Goal: Transaction & Acquisition: Purchase product/service

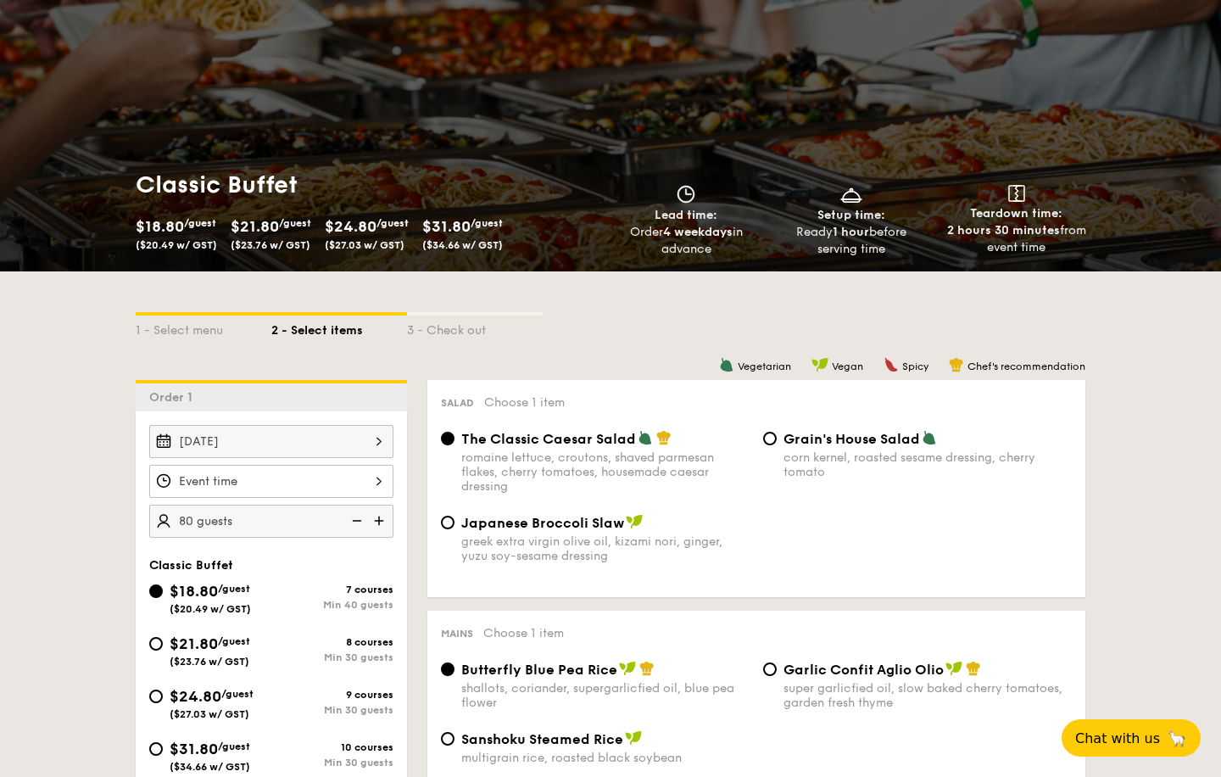
scroll to position [109, 0]
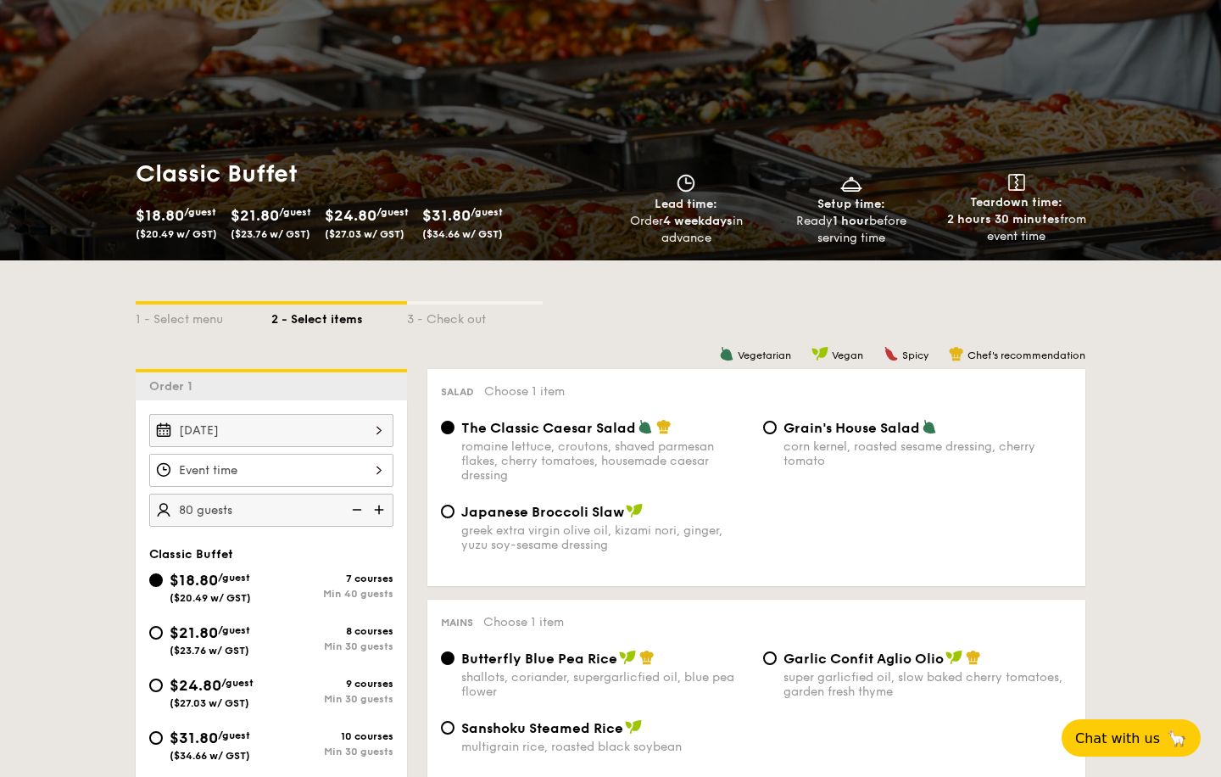
click at [143, 633] on div "$21.80 /guest ($23.76 w/ GST) 8 courses Min 30 guests" at bounding box center [271, 644] width 258 height 46
drag, startPoint x: 161, startPoint y: 633, endPoint x: 227, endPoint y: 632, distance: 66.2
click at [162, 633] on input "$21.80 /guest ($23.76 w/ GST) 8 courses Min 30 guests" at bounding box center [156, 633] width 14 height 14
radio input "true"
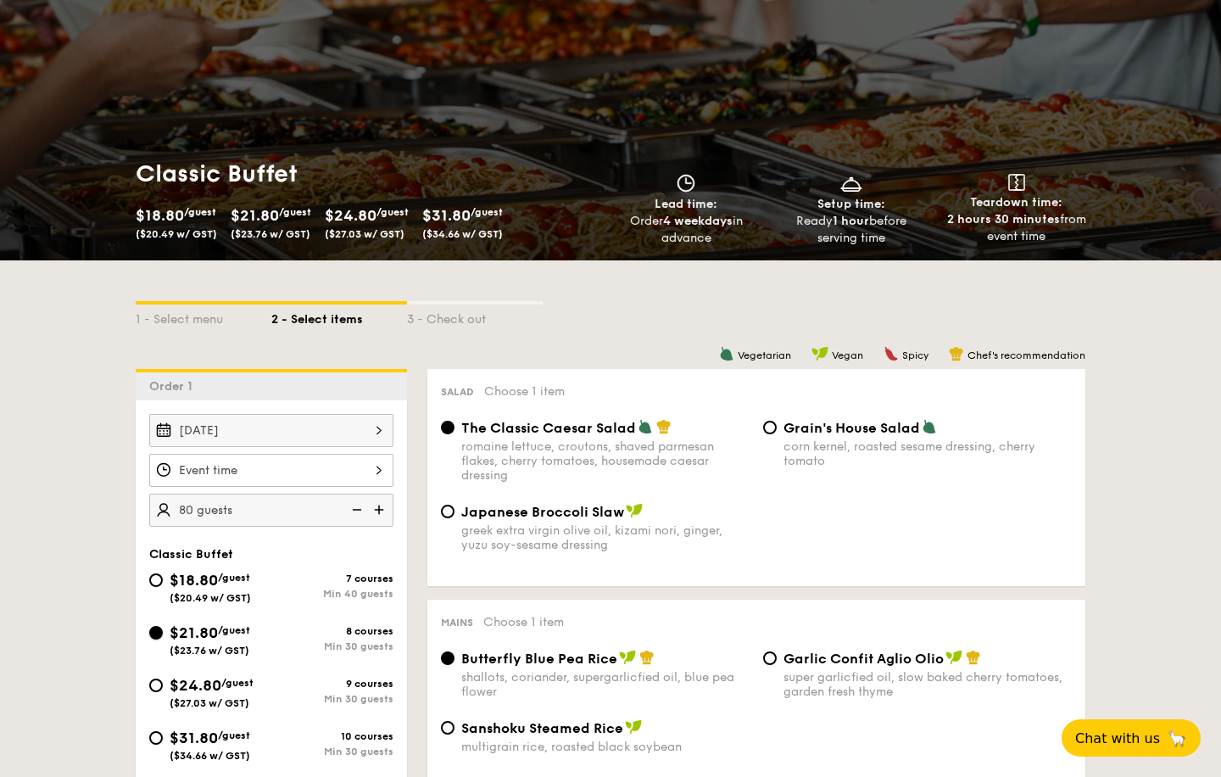
radio input "true"
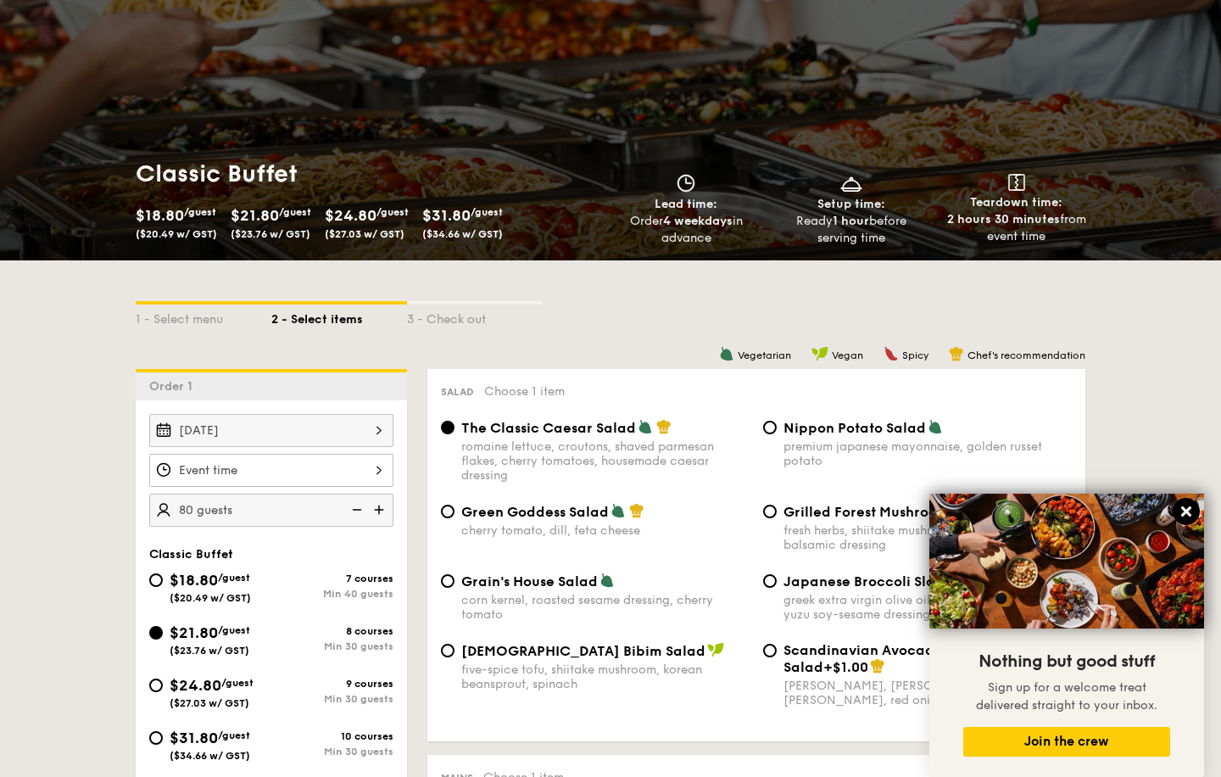
click at [1189, 514] on icon at bounding box center [1186, 511] width 10 height 10
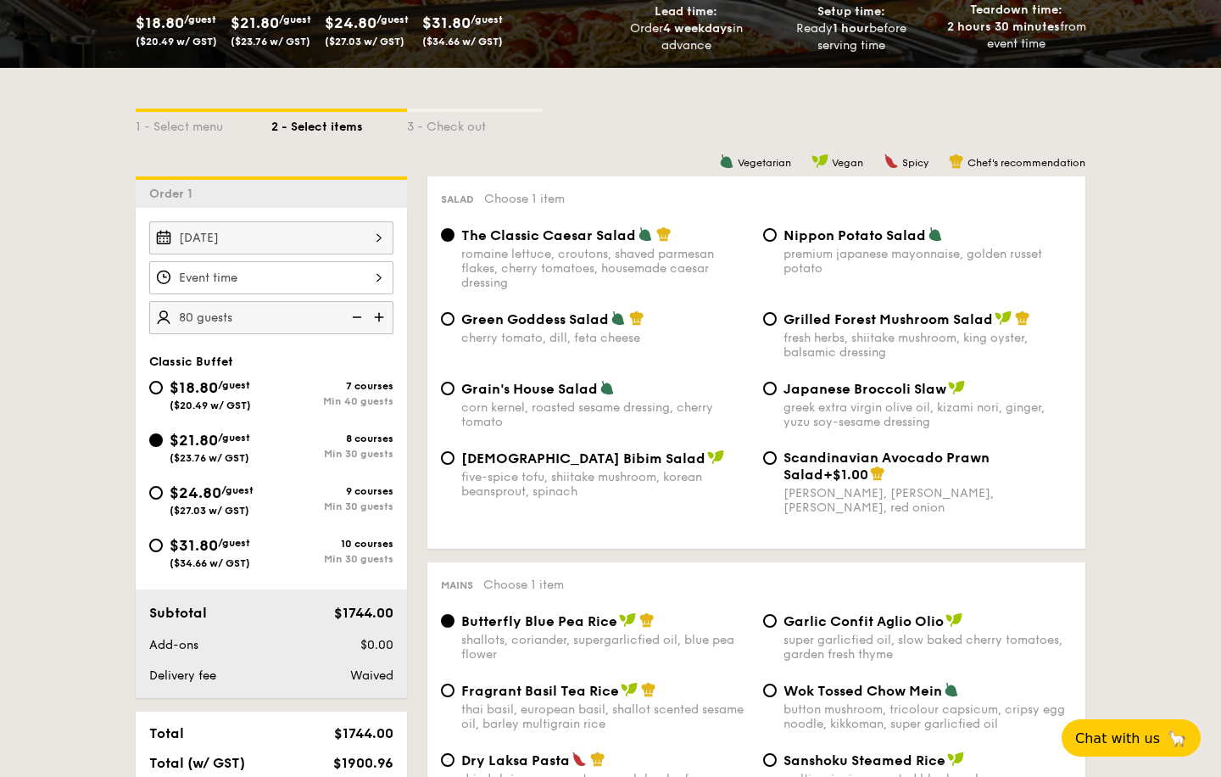
scroll to position [350, 0]
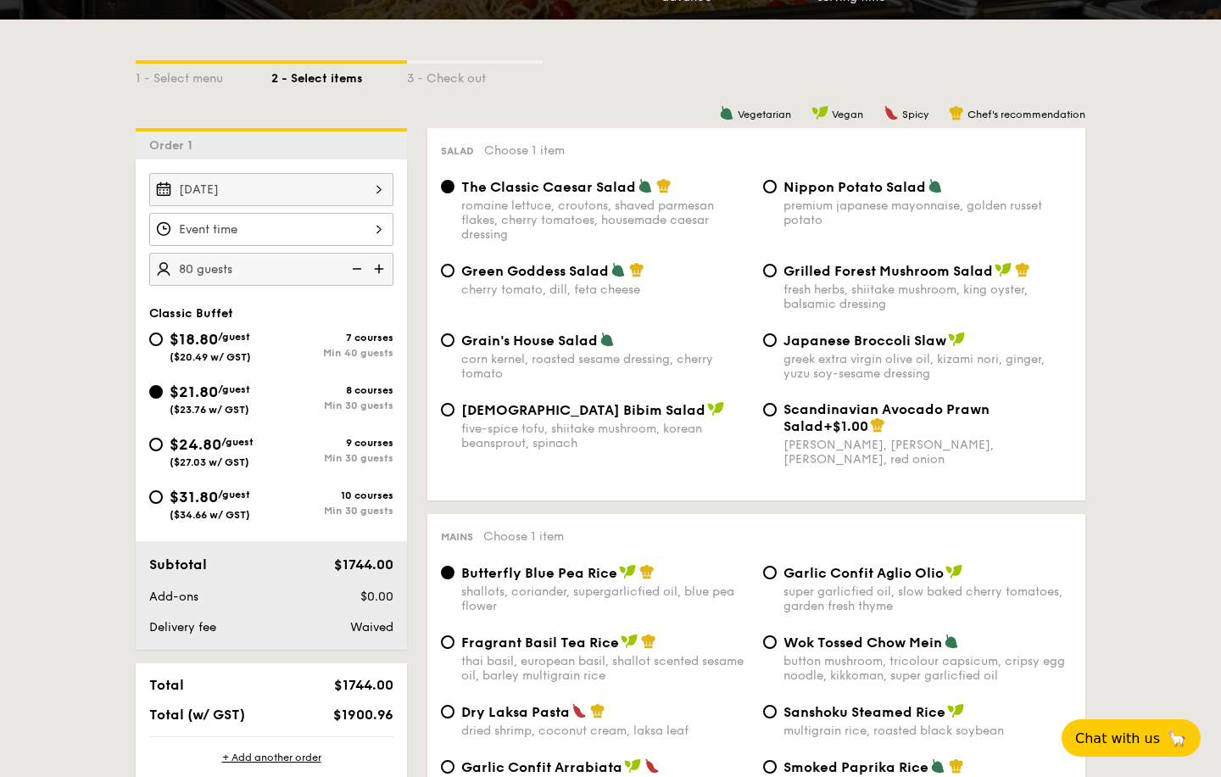
click at [208, 338] on span "$18.80" at bounding box center [194, 339] width 48 height 19
click at [163, 338] on input "$18.80 /guest ($20.49 w/ GST) 7 courses Min 40 guests" at bounding box center [156, 339] width 14 height 14
radio input "true"
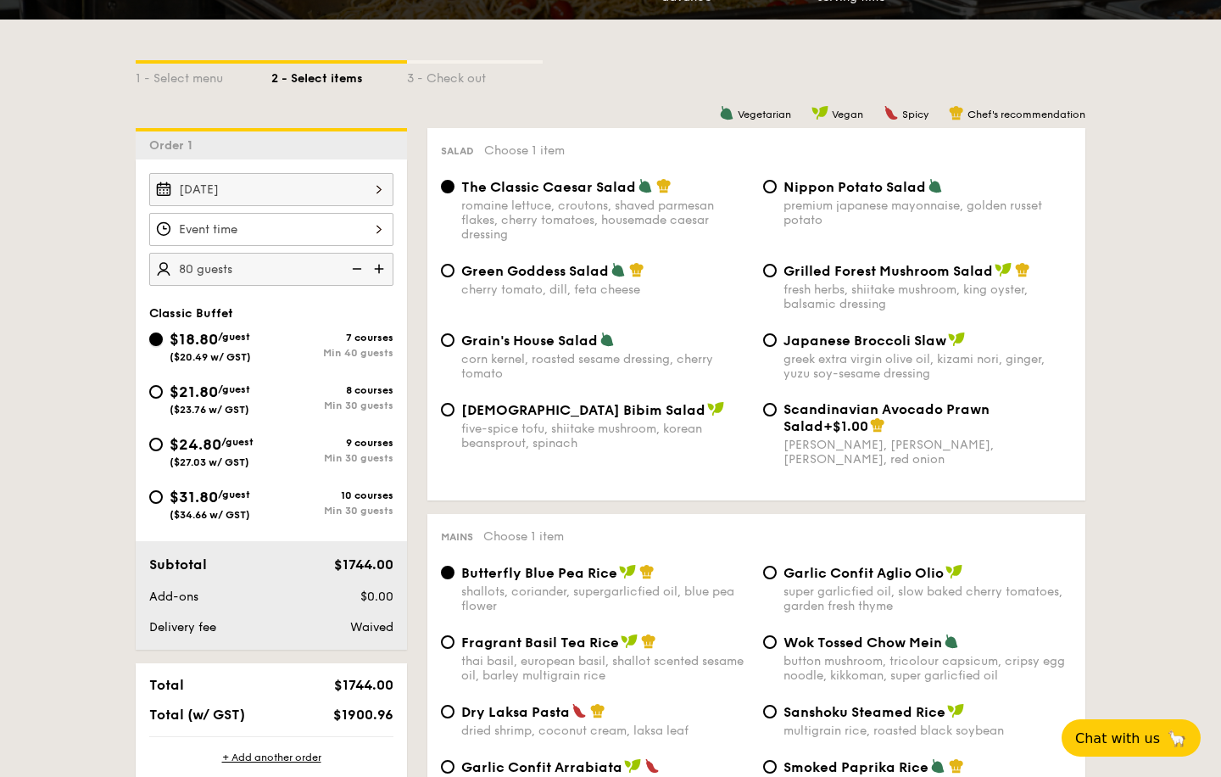
radio input "true"
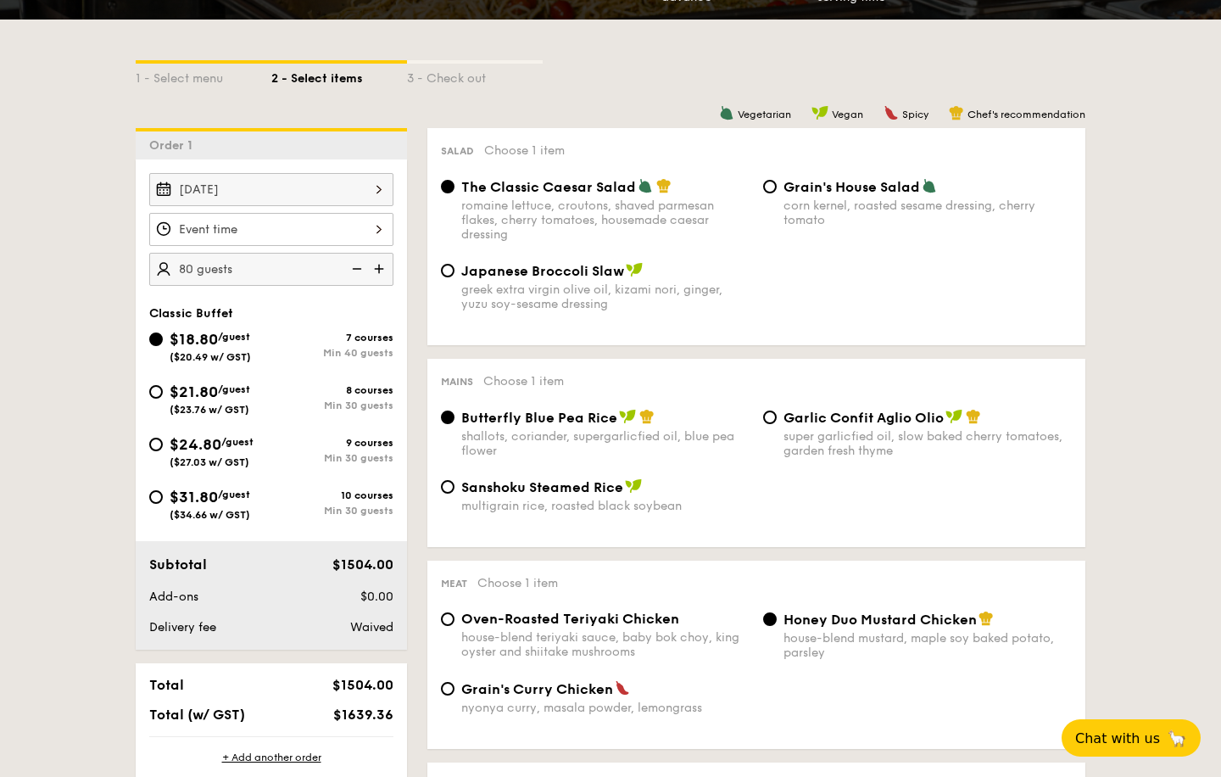
click at [197, 383] on span "$21.80" at bounding box center [194, 391] width 48 height 19
click at [163, 385] on input "$21.80 /guest ($23.76 w/ GST) 8 courses Min 30 guests" at bounding box center [156, 392] width 14 height 14
radio input "true"
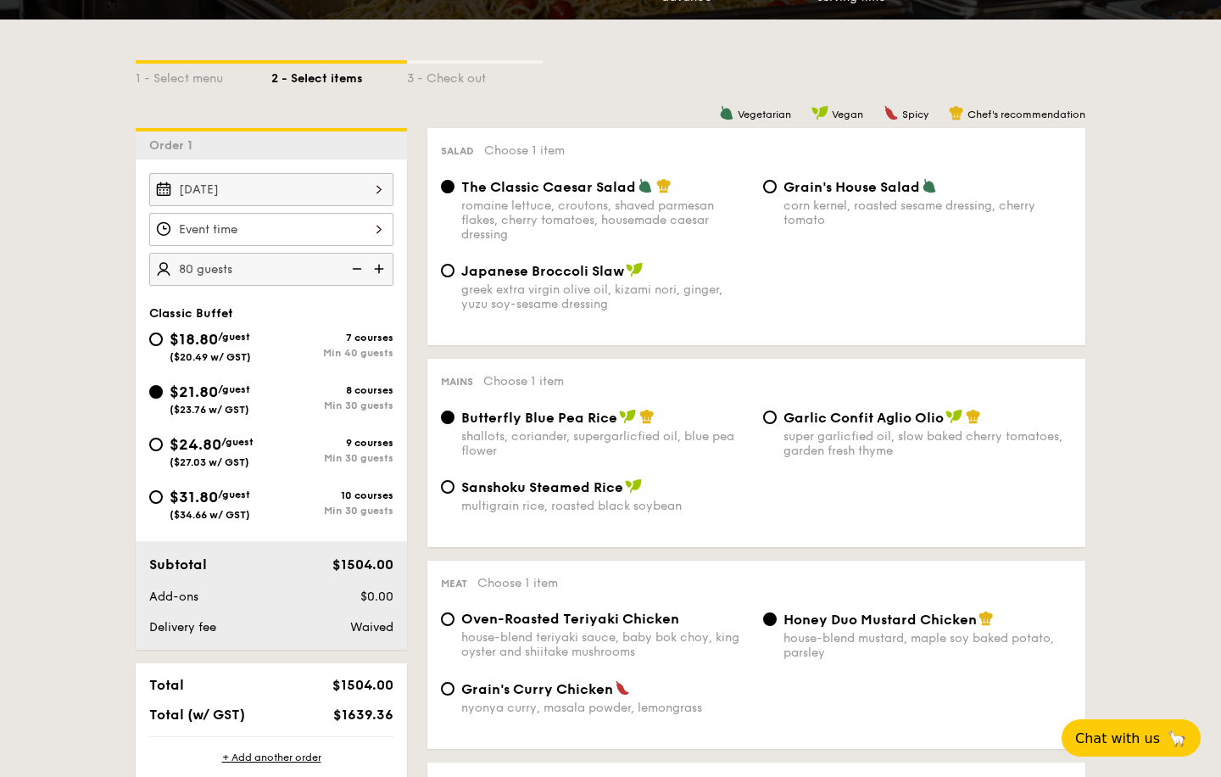
radio input "true"
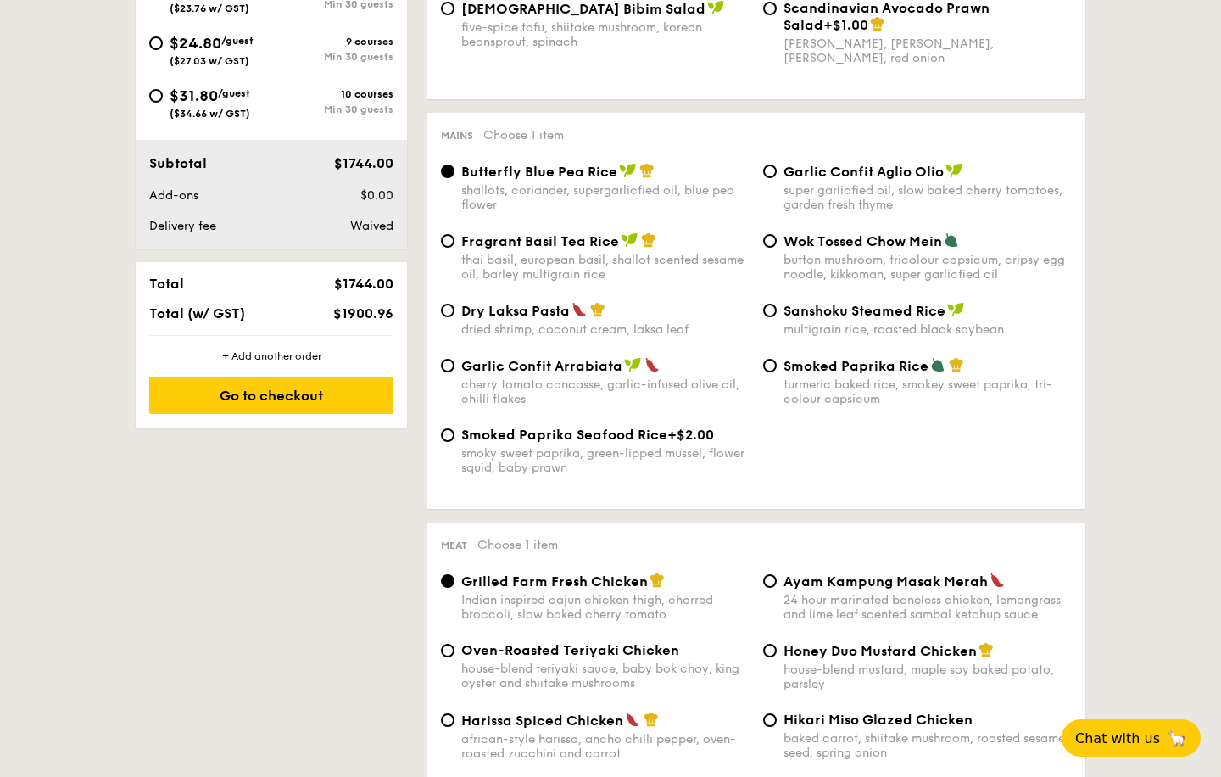
scroll to position [762, 0]
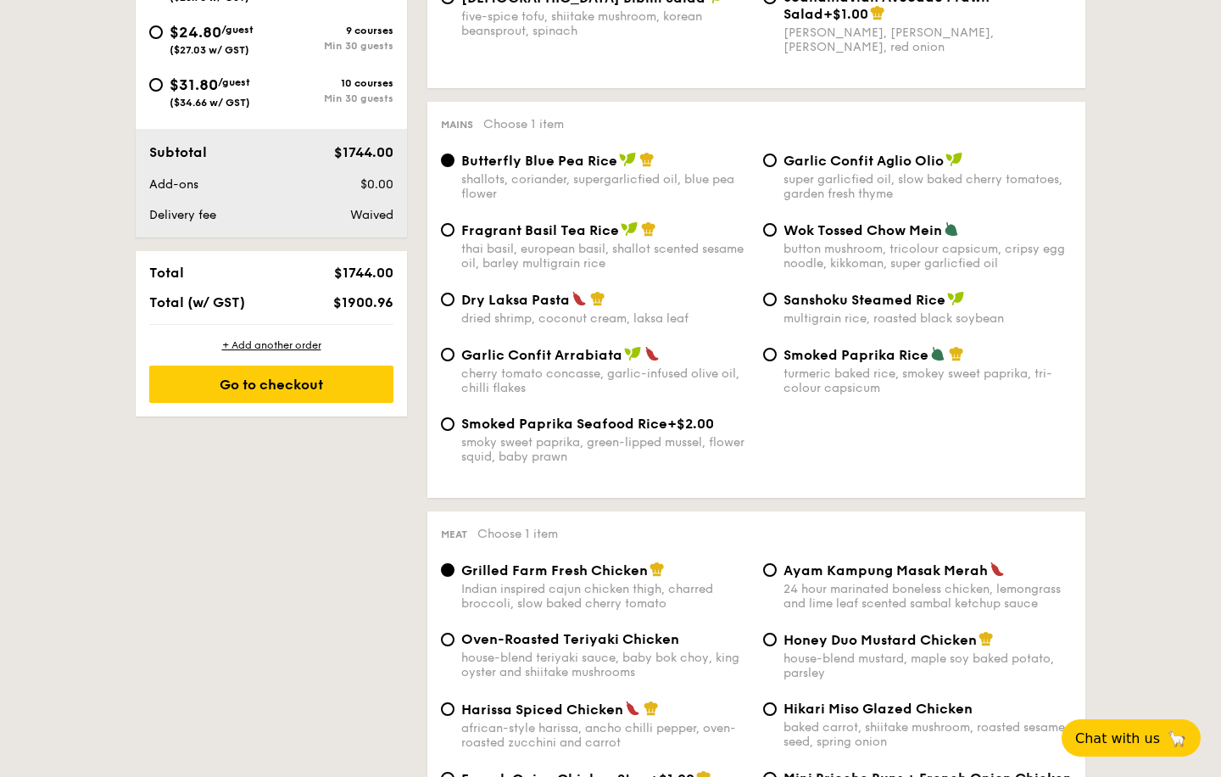
click at [580, 236] on span "Fragrant Basil Tea Rice" at bounding box center [540, 230] width 158 height 16
click at [455, 236] on input "Fragrant Basil Tea Rice thai basil, european basil, shallot scented sesame oil,…" at bounding box center [448, 230] width 14 height 14
radio input "true"
click at [603, 165] on span "Butterfly Blue Pea Rice" at bounding box center [539, 161] width 156 height 16
click at [455, 165] on input "Butterfly Blue Pea Rice shallots, coriander, supergarlicfied oil, blue pea flow…" at bounding box center [448, 160] width 14 height 14
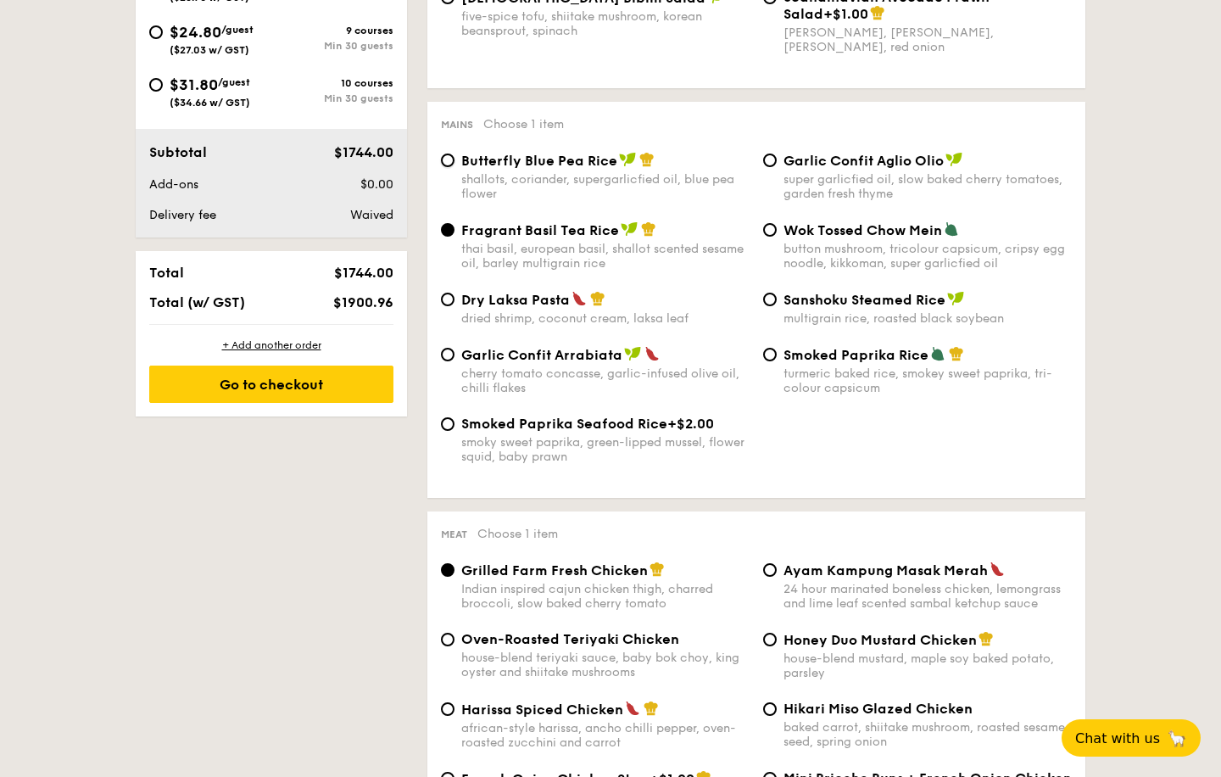
radio input "true"
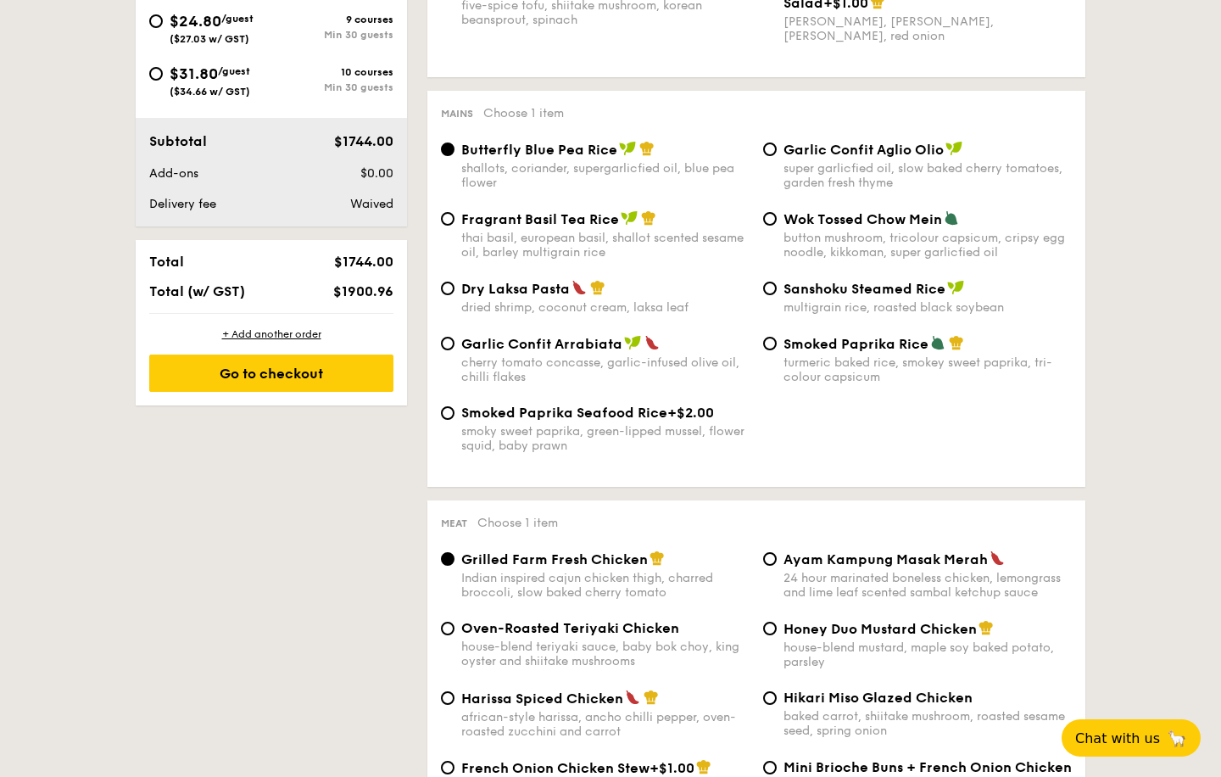
click at [516, 297] on div "Dry Laksa Pasta dried shrimp, coconut cream, laksa leaf" at bounding box center [605, 297] width 288 height 35
click at [455, 295] on input "Dry Laksa Pasta dried shrimp, coconut cream, laksa leaf" at bounding box center [448, 289] width 14 height 14
radio input "true"
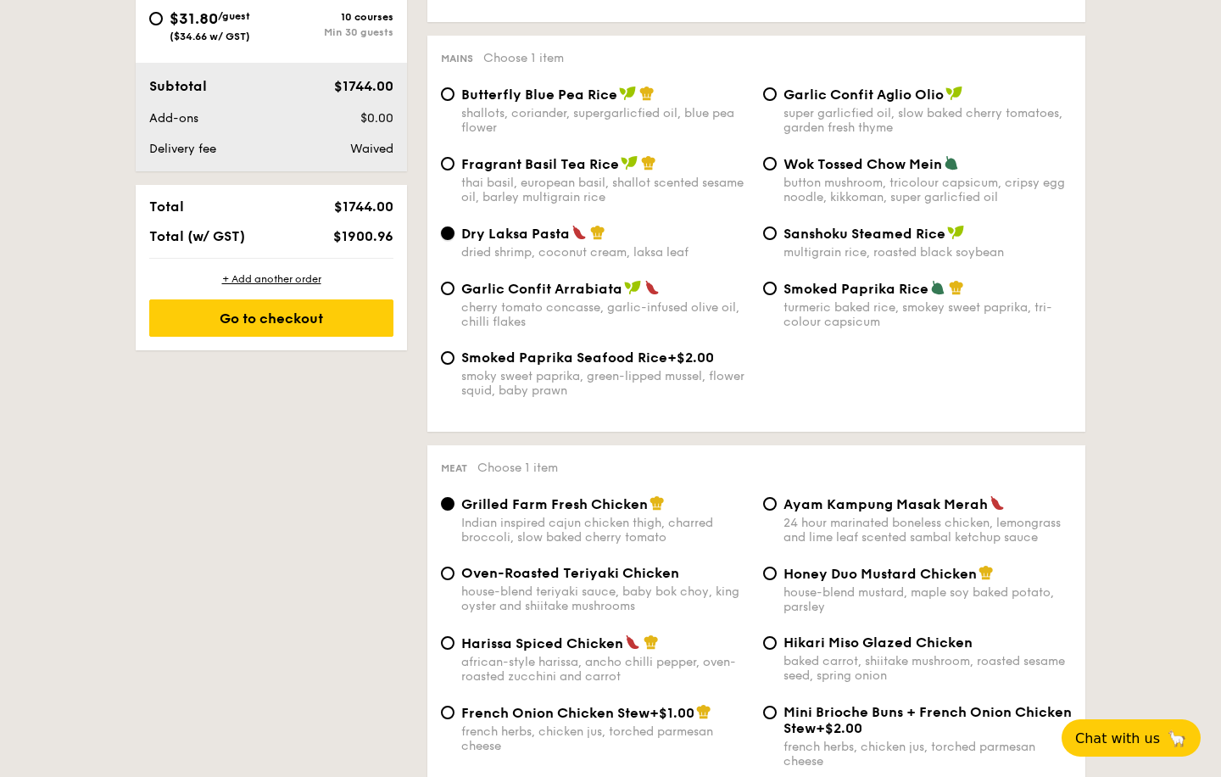
scroll to position [851, 0]
